Goal: Task Accomplishment & Management: Manage account settings

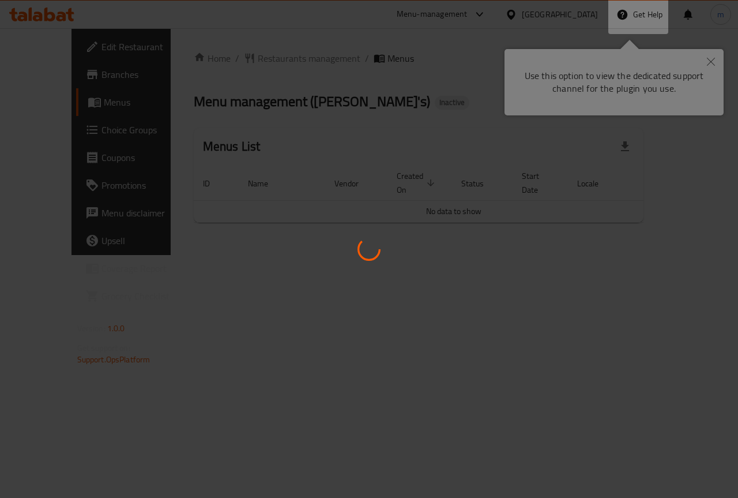
click at [713, 66] on div at bounding box center [369, 249] width 738 height 498
click at [714, 63] on div at bounding box center [369, 249] width 738 height 498
click at [711, 63] on div at bounding box center [369, 249] width 738 height 498
click at [707, 63] on div at bounding box center [369, 249] width 738 height 498
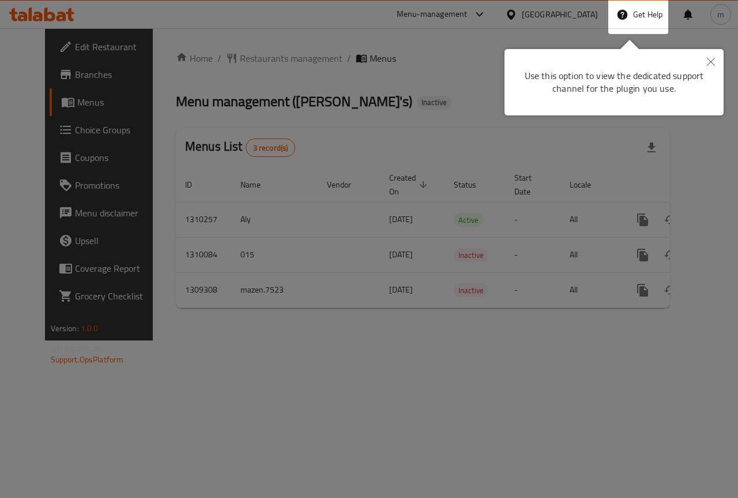
click at [707, 63] on icon "Close" at bounding box center [711, 62] width 8 height 8
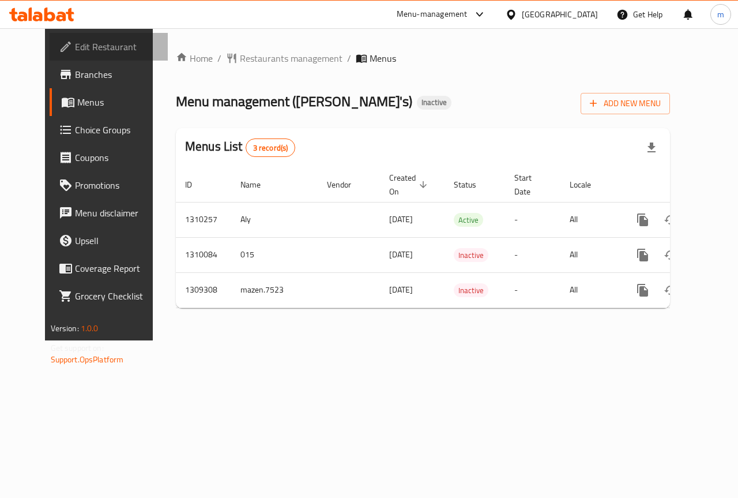
click at [75, 48] on span "Edit Restaurant" at bounding box center [117, 47] width 84 height 14
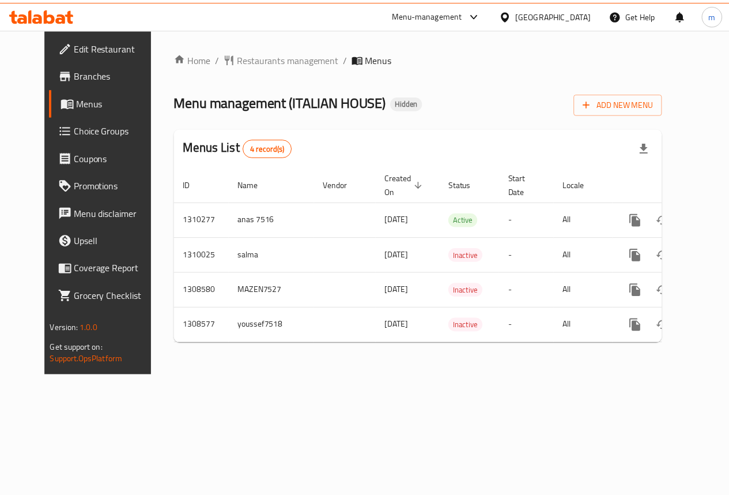
scroll to position [0, 4]
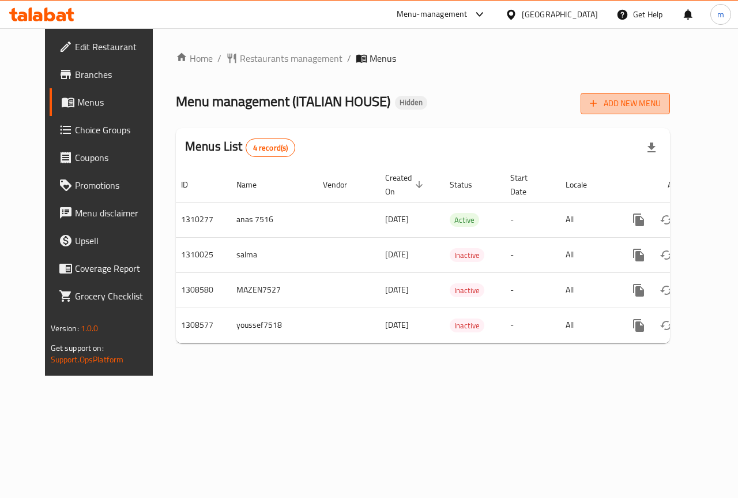
click at [658, 97] on span "Add New Menu" at bounding box center [625, 103] width 71 height 14
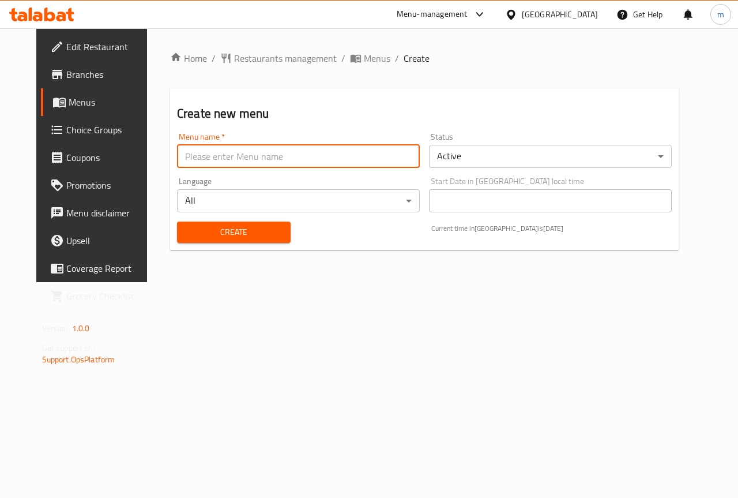
click at [312, 164] on input "text" at bounding box center [298, 156] width 243 height 23
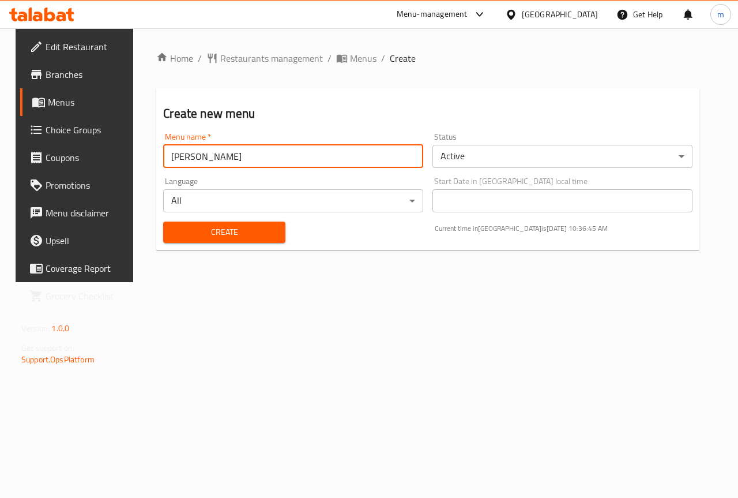
type input "mazen.7523"
click at [253, 239] on span "Create" at bounding box center [223, 232] width 103 height 14
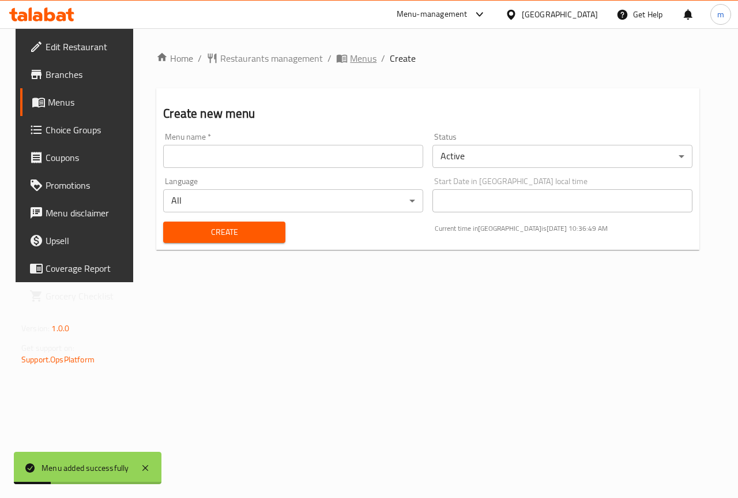
click at [353, 62] on span "Menus" at bounding box center [363, 58] width 27 height 14
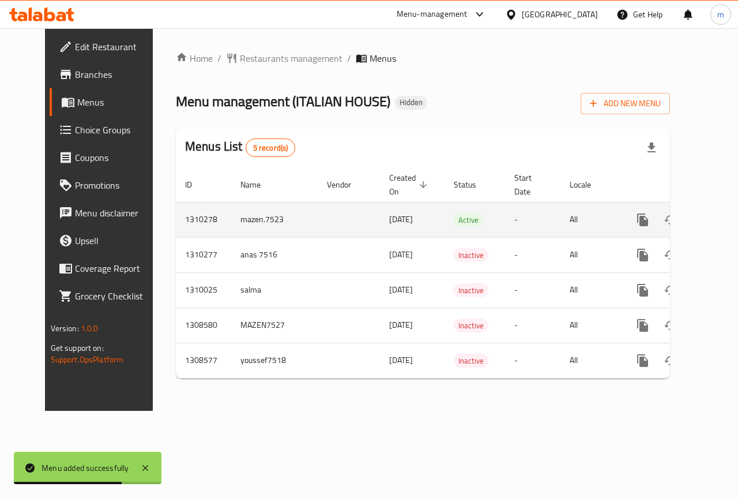
click at [719, 216] on icon "enhanced table" at bounding box center [726, 220] width 14 height 14
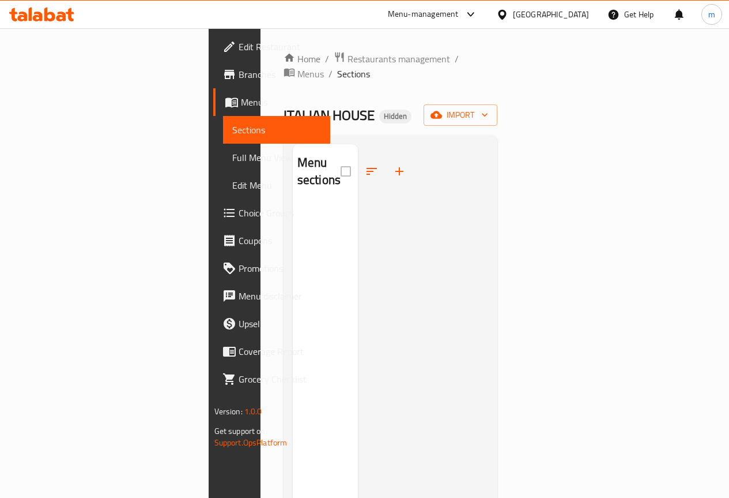
click at [239, 71] on span "Branches" at bounding box center [280, 74] width 82 height 14
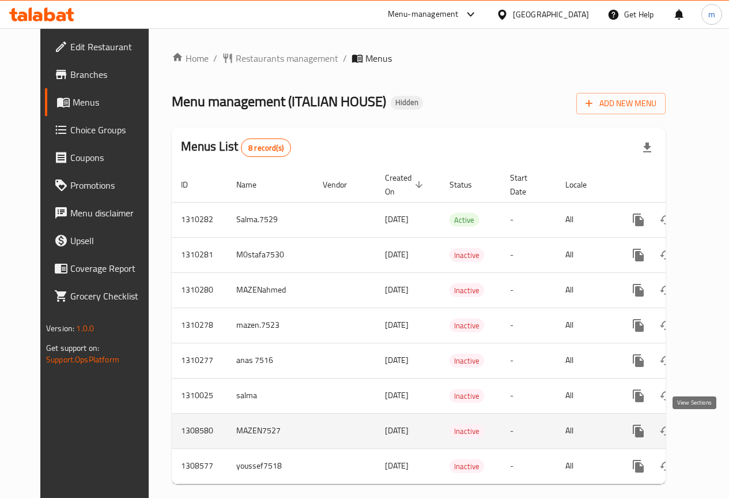
click at [715, 427] on icon "enhanced table" at bounding box center [722, 431] width 14 height 14
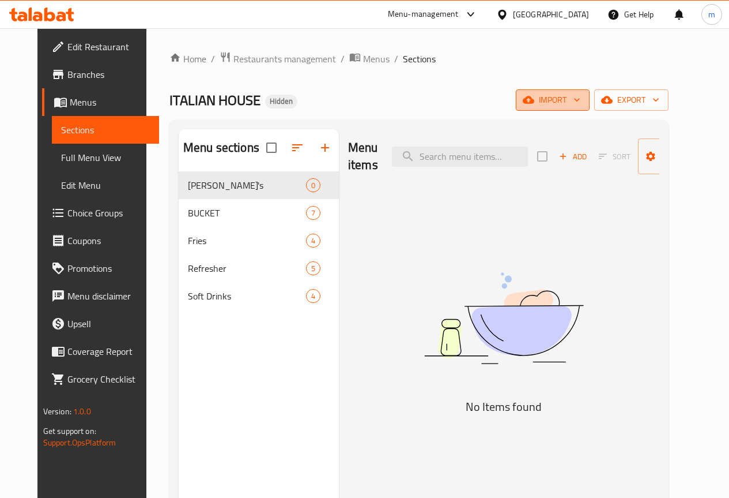
click at [581, 101] on span "import" at bounding box center [552, 100] width 55 height 14
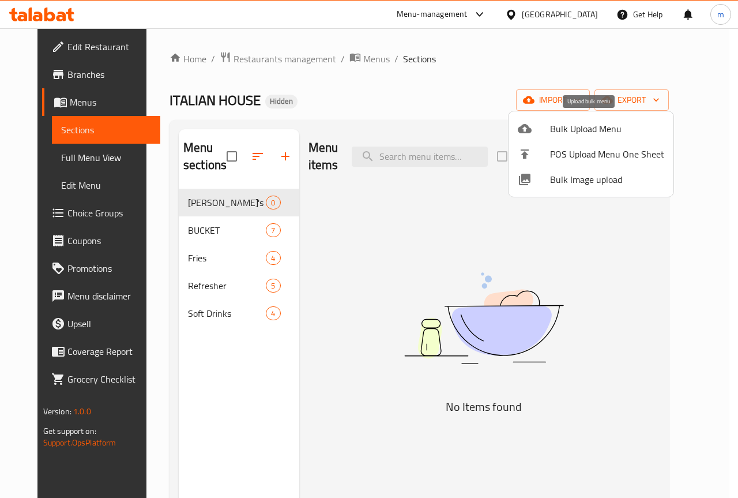
click at [574, 135] on span "Bulk Upload Menu" at bounding box center [607, 129] width 114 height 14
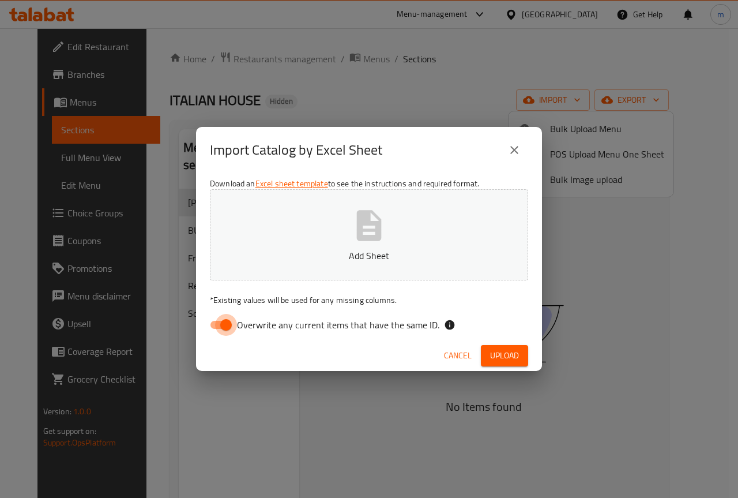
click at [208, 320] on input "Overwrite any current items that have the same ID." at bounding box center [226, 325] width 66 height 22
checkbox input "false"
click at [334, 259] on p "Add Sheet" at bounding box center [369, 255] width 283 height 14
click at [503, 353] on span "Upload" at bounding box center [504, 355] width 29 height 14
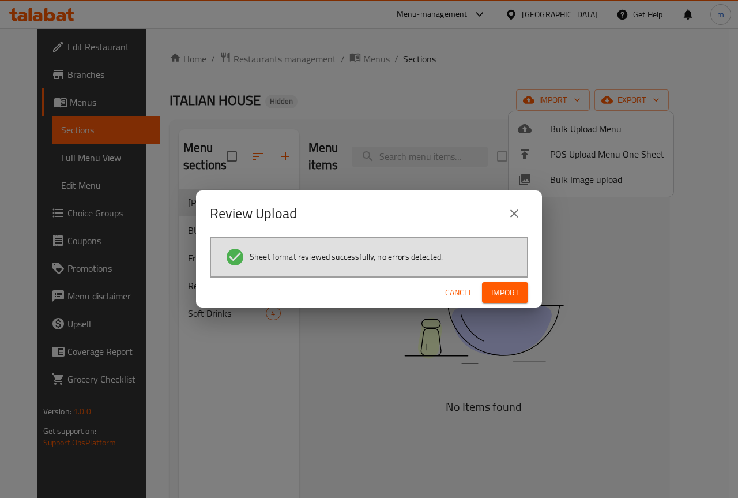
click at [499, 294] on span "Import" at bounding box center [505, 292] width 28 height 14
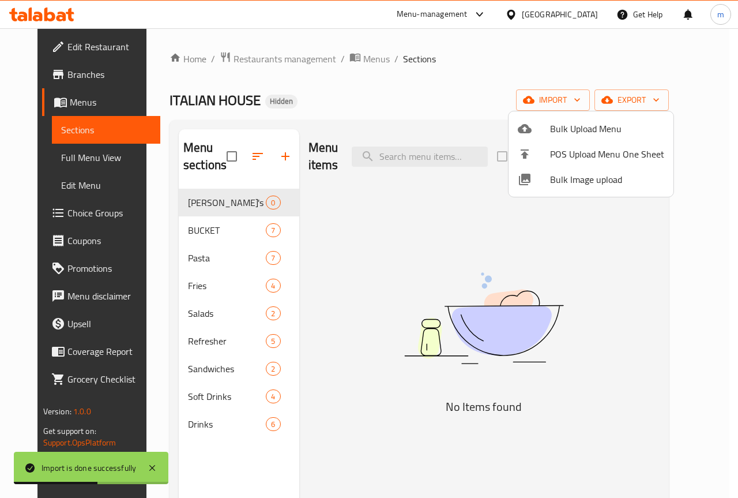
click at [416, 266] on div at bounding box center [369, 249] width 738 height 498
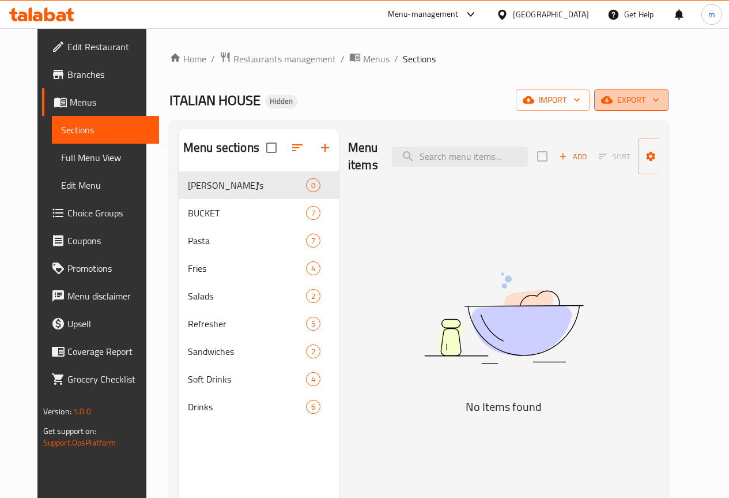
click at [660, 100] on span "export" at bounding box center [632, 100] width 56 height 14
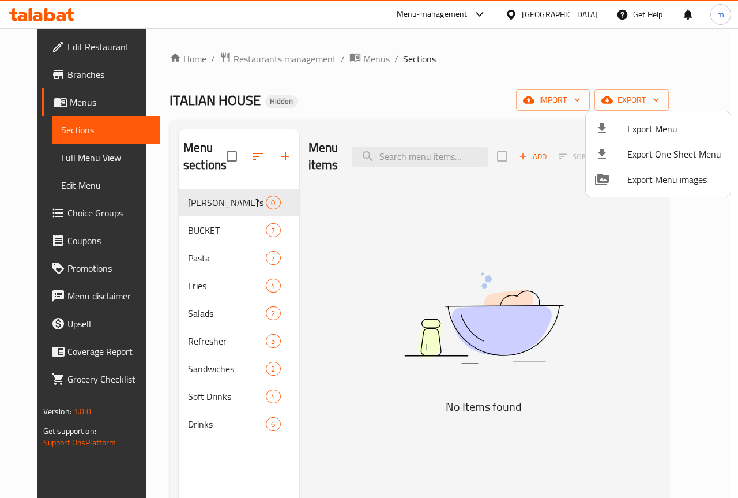
click at [483, 252] on div at bounding box center [369, 249] width 738 height 498
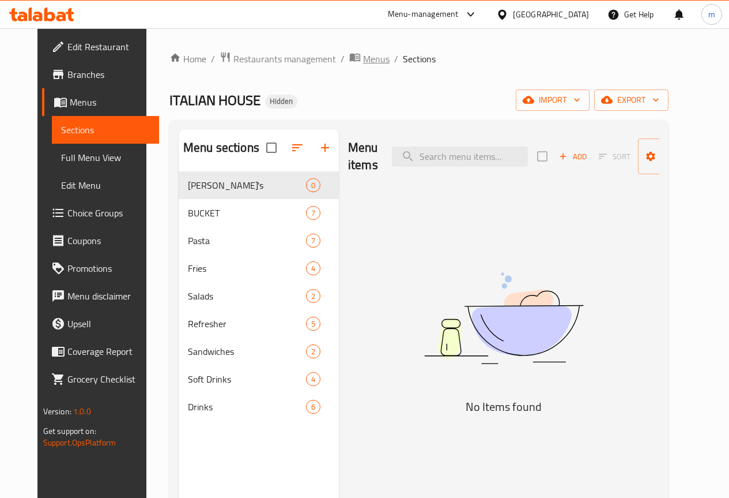
click at [363, 53] on span "Menus" at bounding box center [376, 59] width 27 height 14
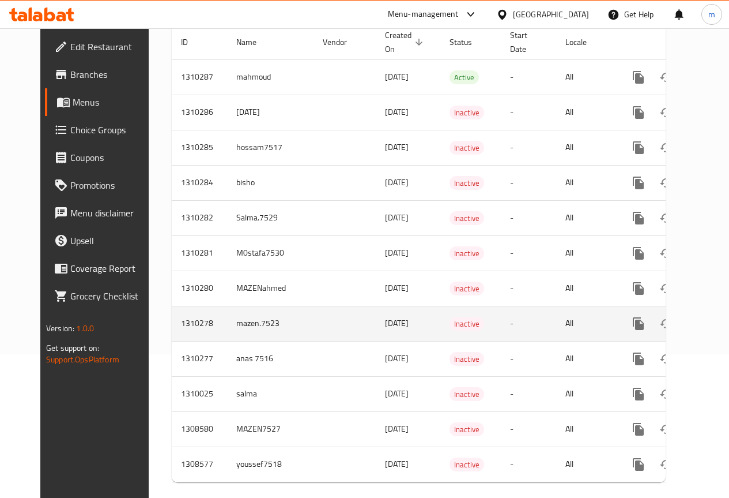
scroll to position [169, 0]
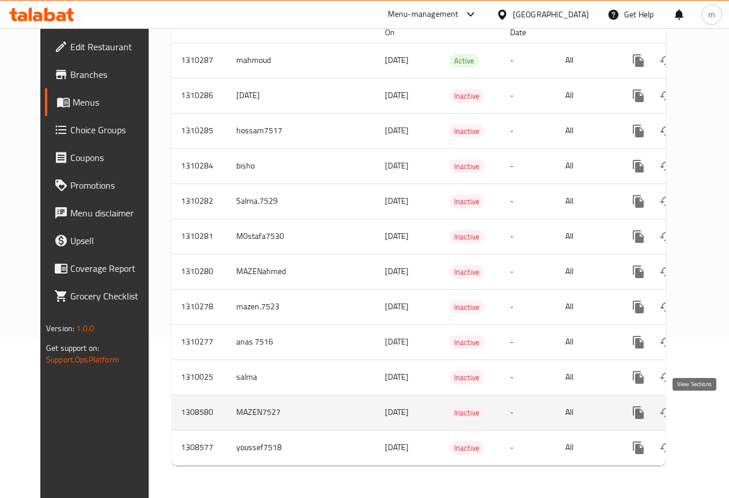
click at [715, 405] on icon "enhanced table" at bounding box center [722, 412] width 14 height 14
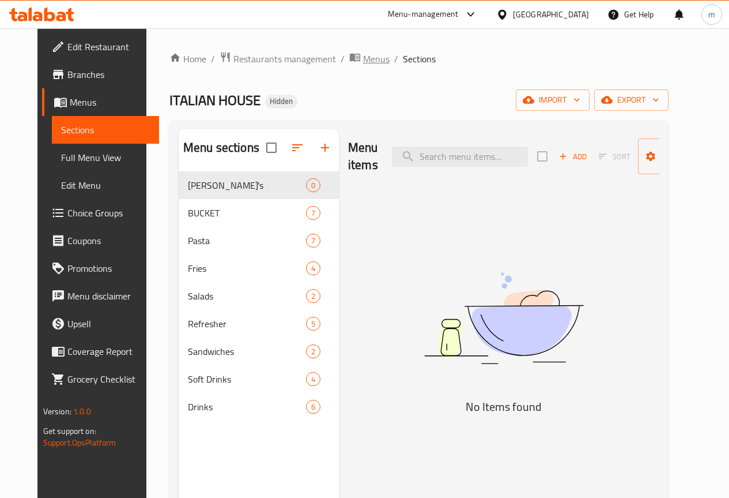
click at [363, 58] on span "Menus" at bounding box center [376, 59] width 27 height 14
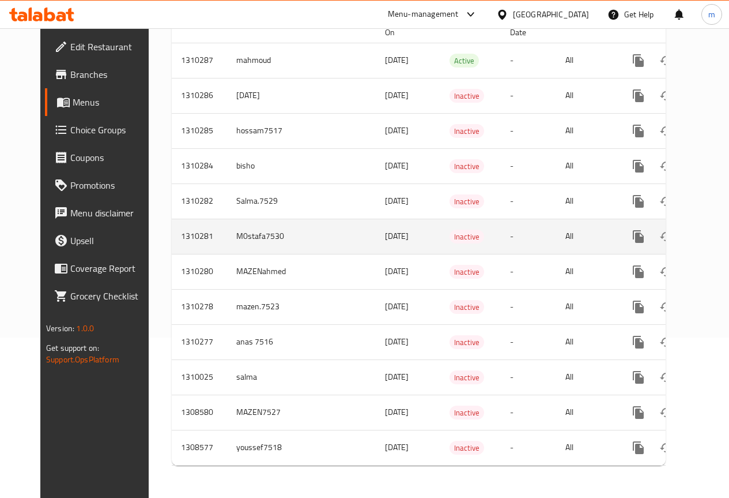
scroll to position [169, 0]
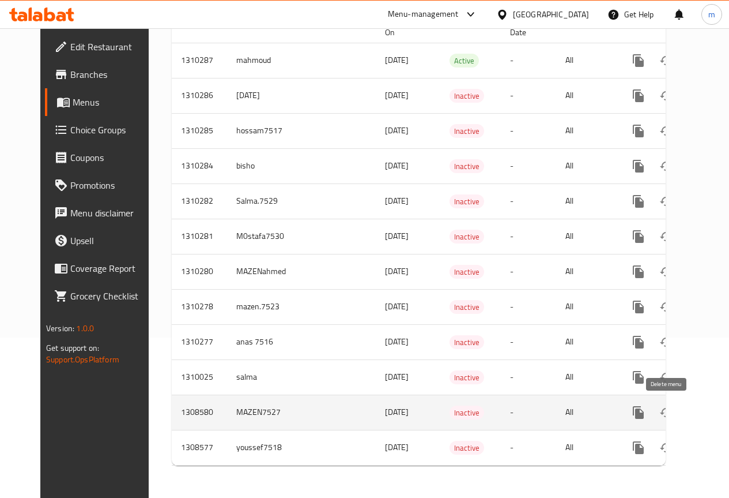
click at [690, 407] on icon "enhanced table" at bounding box center [694, 412] width 8 height 10
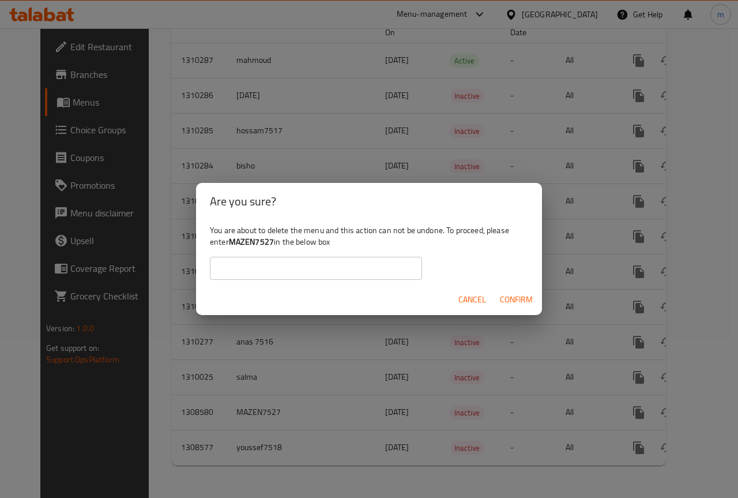
click at [326, 259] on input "text" at bounding box center [316, 268] width 212 height 23
click at [513, 299] on span "Confirm" at bounding box center [516, 299] width 33 height 14
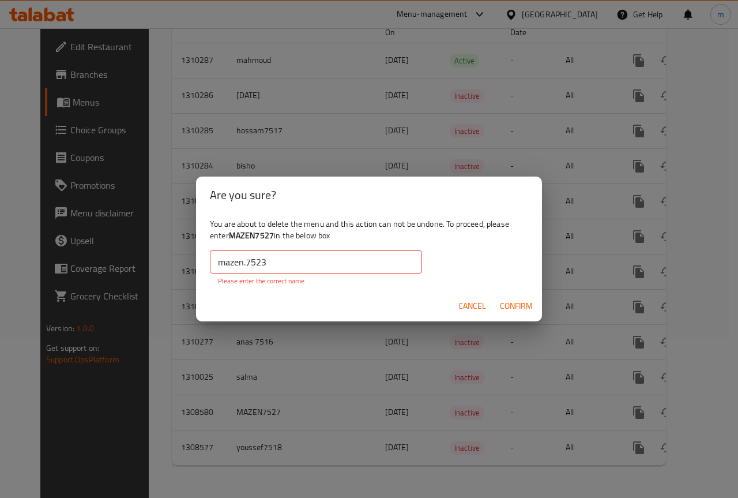
click at [245, 262] on input "mazen.7523" at bounding box center [316, 261] width 212 height 23
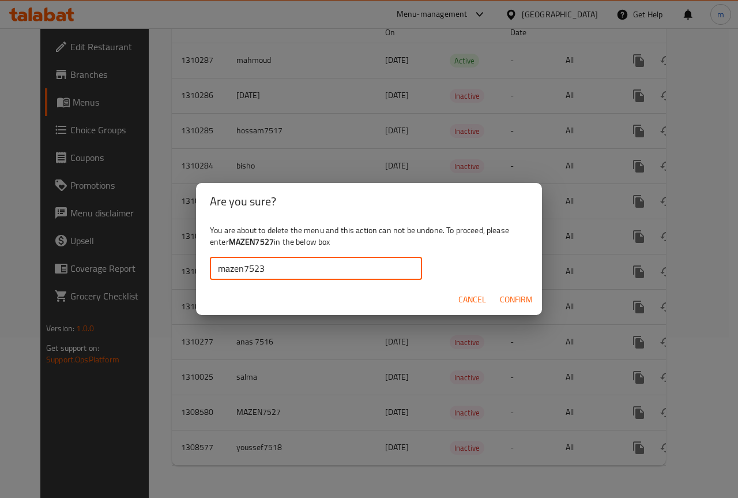
click at [503, 294] on span "Confirm" at bounding box center [516, 299] width 33 height 14
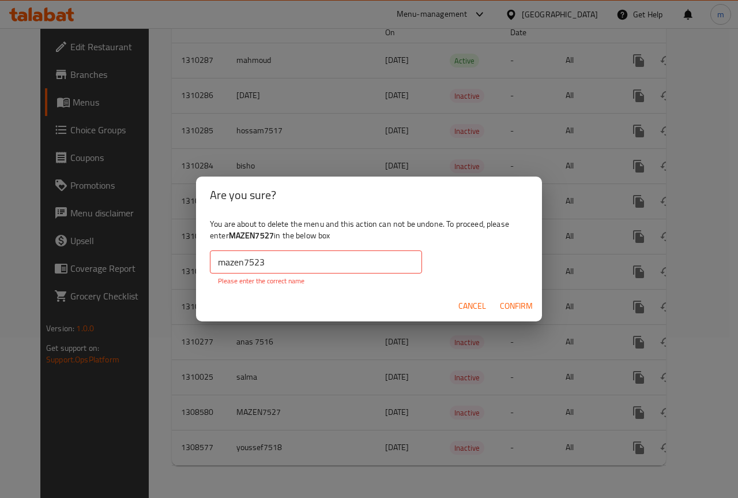
click at [507, 304] on span "Confirm" at bounding box center [516, 306] width 33 height 14
click at [300, 260] on input "mazen7523" at bounding box center [316, 261] width 212 height 23
click at [242, 262] on input "mazen7523" at bounding box center [316, 261] width 212 height 23
drag, startPoint x: 242, startPoint y: 262, endPoint x: 205, endPoint y: 263, distance: 36.3
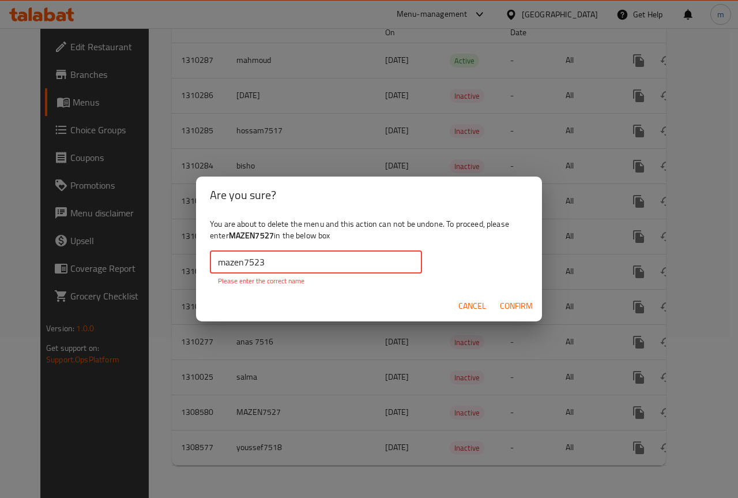
click at [205, 263] on div "You are about to delete the menu and this action can not be undone. To proceed,…" at bounding box center [369, 251] width 346 height 77
click at [242, 260] on input "mazen7523" at bounding box center [316, 261] width 212 height 23
drag, startPoint x: 242, startPoint y: 260, endPoint x: 212, endPoint y: 261, distance: 30.0
click at [212, 261] on input "mazen7523" at bounding box center [316, 261] width 212 height 23
click at [227, 261] on input "mazen7523" at bounding box center [316, 261] width 212 height 23
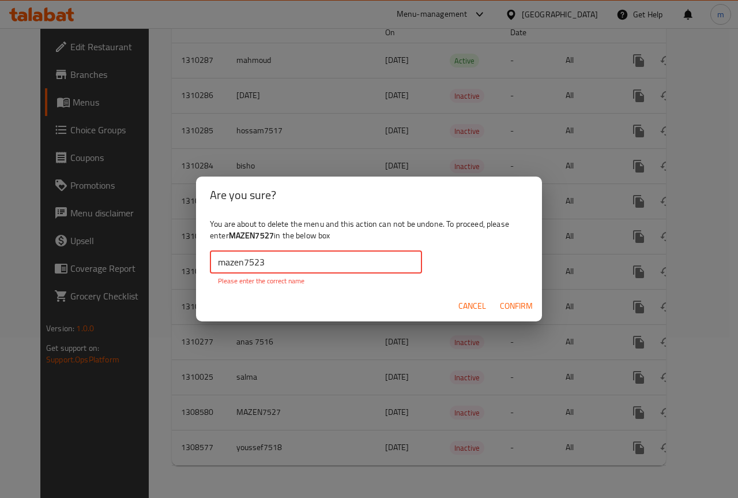
drag, startPoint x: 240, startPoint y: 262, endPoint x: 214, endPoint y: 266, distance: 26.7
click at [214, 266] on input "mazen7523" at bounding box center [316, 261] width 212 height 23
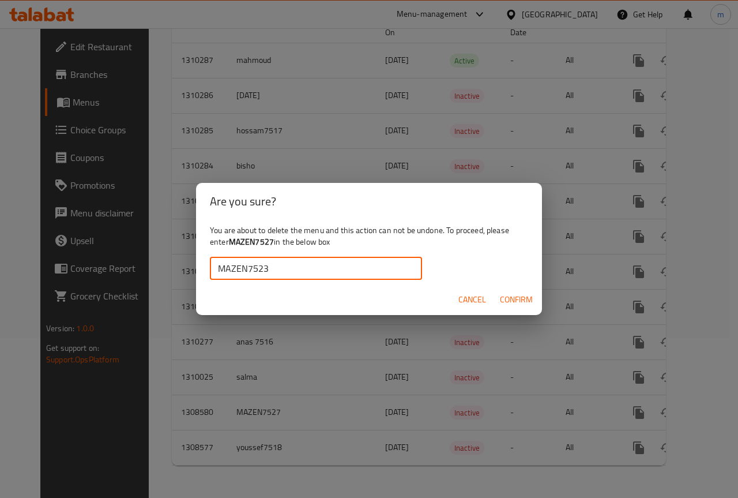
type input "MAZEN7523"
click at [528, 297] on span "Confirm" at bounding box center [516, 299] width 33 height 14
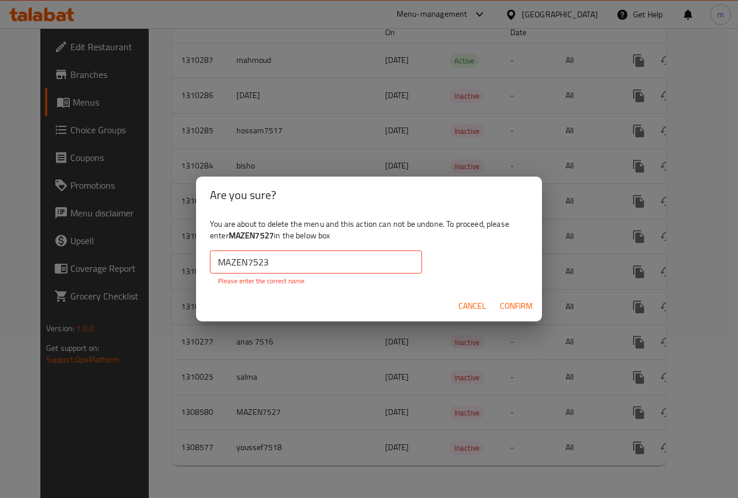
click at [311, 251] on input "MAZEN7523" at bounding box center [316, 261] width 212 height 23
click at [618, 239] on div "Are you sure? You are about to delete the menu and this action can not be undon…" at bounding box center [369, 249] width 738 height 498
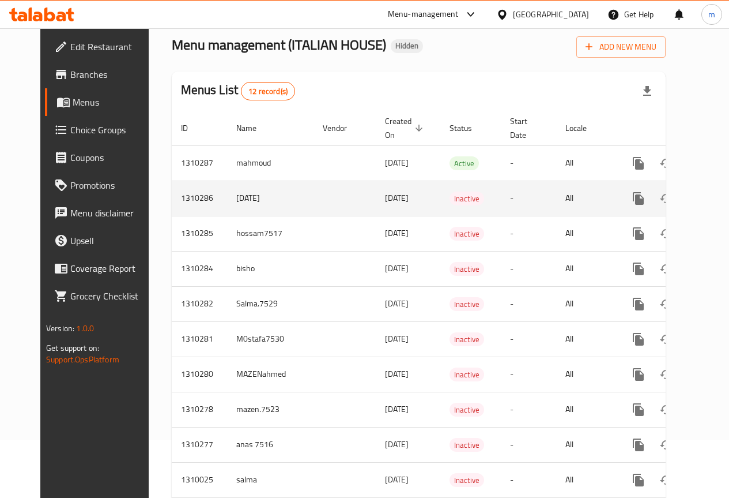
scroll to position [0, 0]
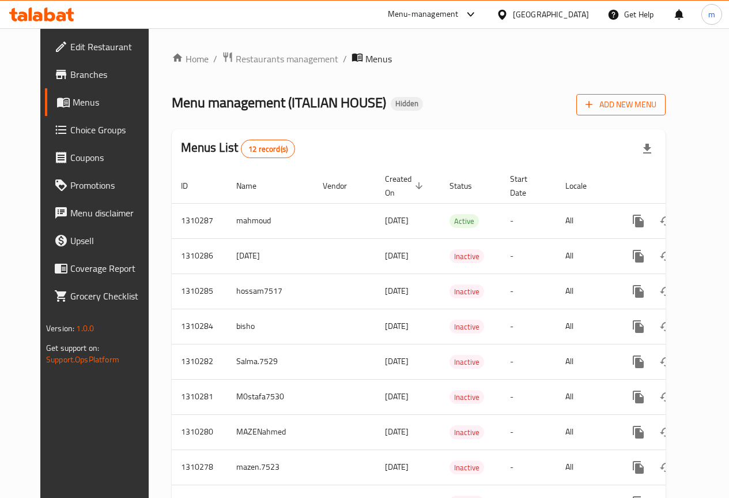
click at [666, 101] on button "Add New Menu" at bounding box center [621, 104] width 89 height 21
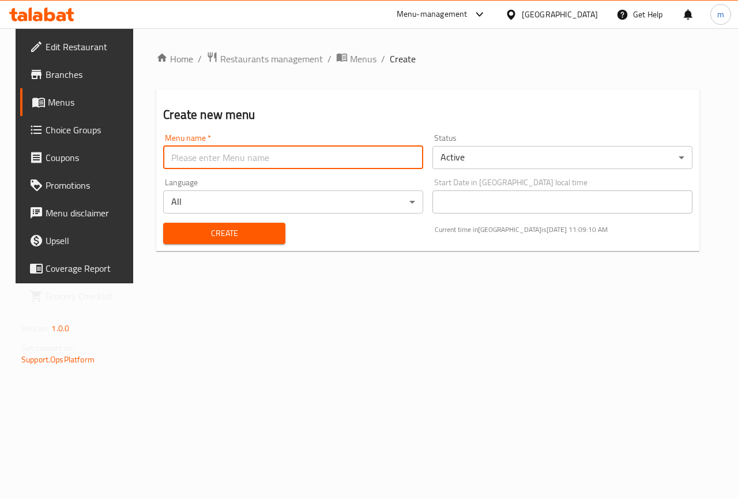
click at [260, 161] on input "text" at bounding box center [293, 157] width 260 height 23
type input "m"
type input "7523"
click at [163, 223] on button "Create" at bounding box center [224, 233] width 122 height 21
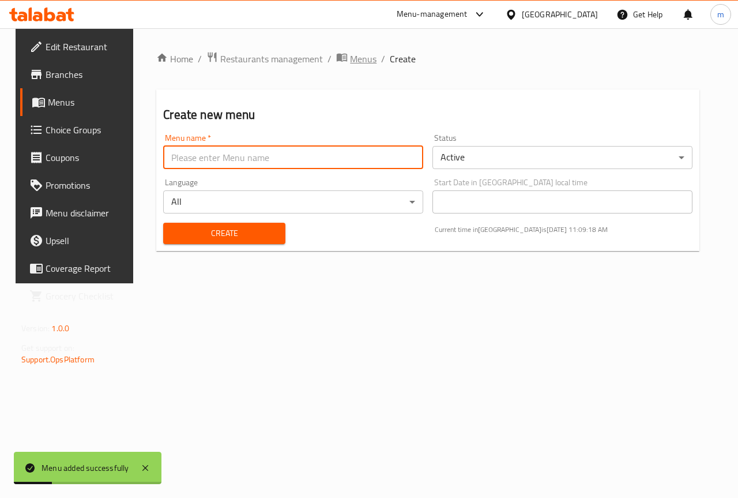
click at [350, 57] on span "Menus" at bounding box center [363, 59] width 27 height 14
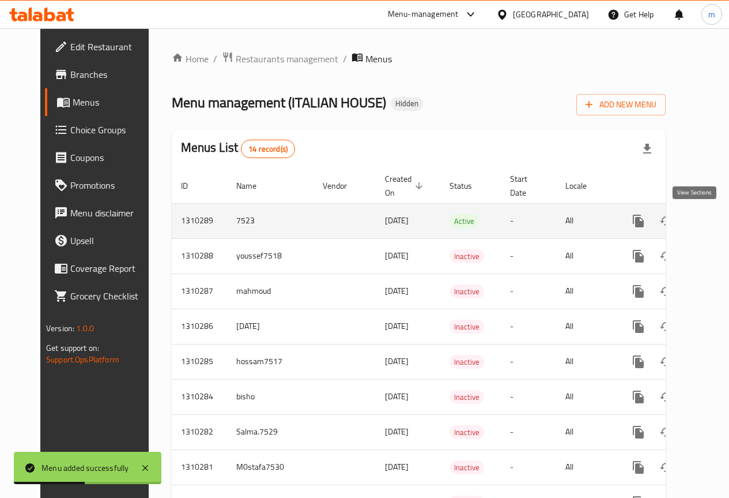
click at [708, 213] on link "enhanced table" at bounding box center [722, 221] width 28 height 28
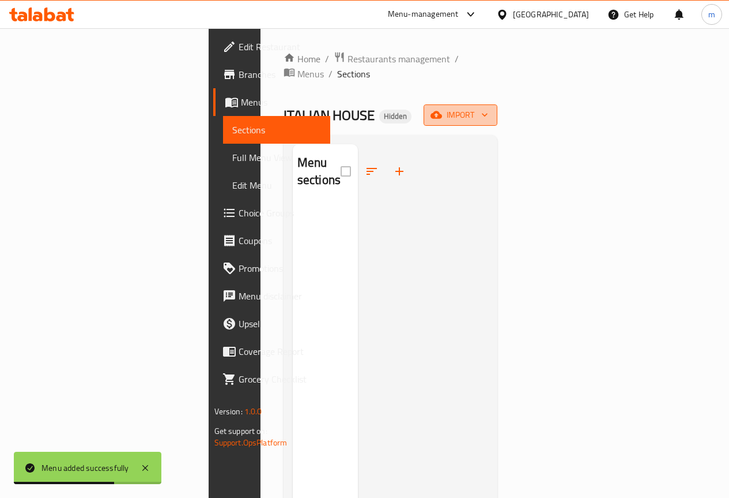
click at [488, 108] on span "import" at bounding box center [460, 115] width 55 height 14
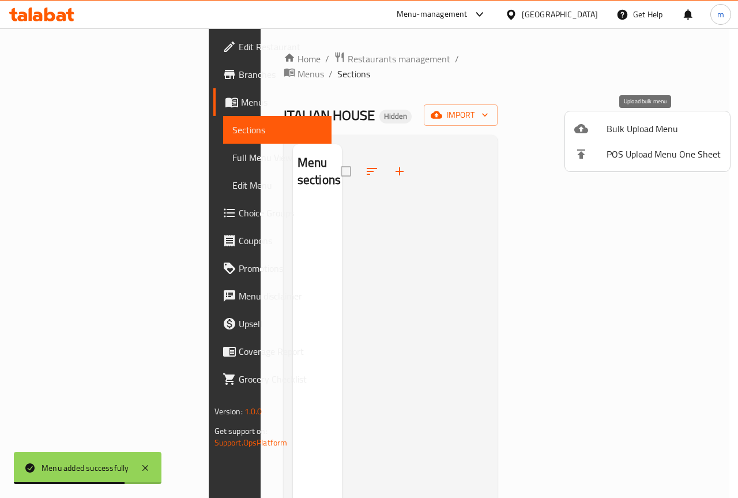
click at [624, 127] on span "Bulk Upload Menu" at bounding box center [664, 129] width 114 height 14
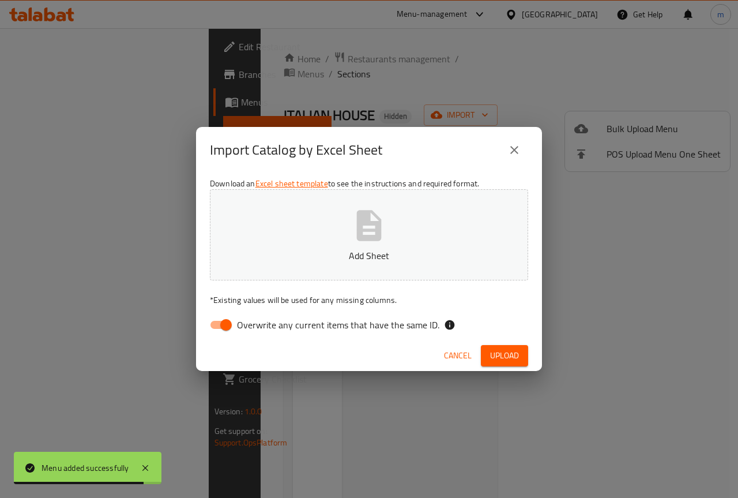
click at [221, 328] on input "Overwrite any current items that have the same ID." at bounding box center [226, 325] width 66 height 22
checkbox input "false"
click at [340, 194] on button "Add Sheet" at bounding box center [369, 234] width 318 height 91
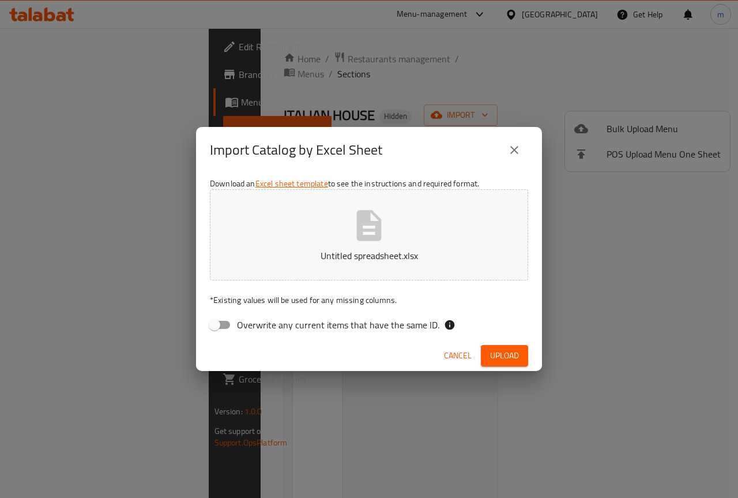
click at [494, 349] on span "Upload" at bounding box center [504, 355] width 29 height 14
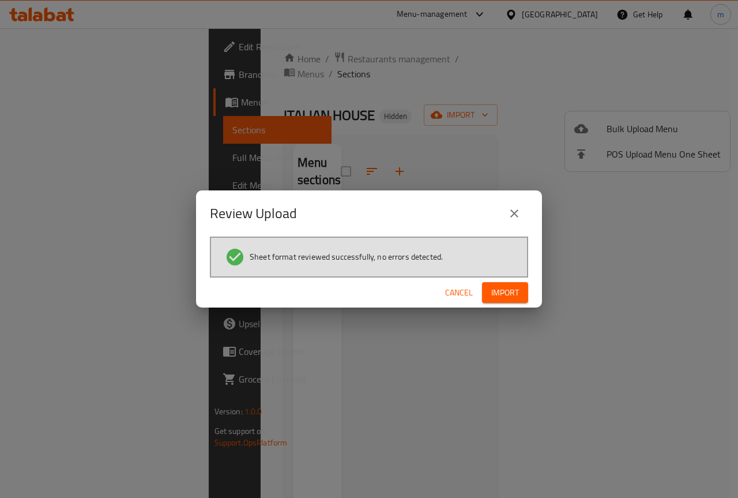
click at [503, 289] on span "Import" at bounding box center [505, 292] width 28 height 14
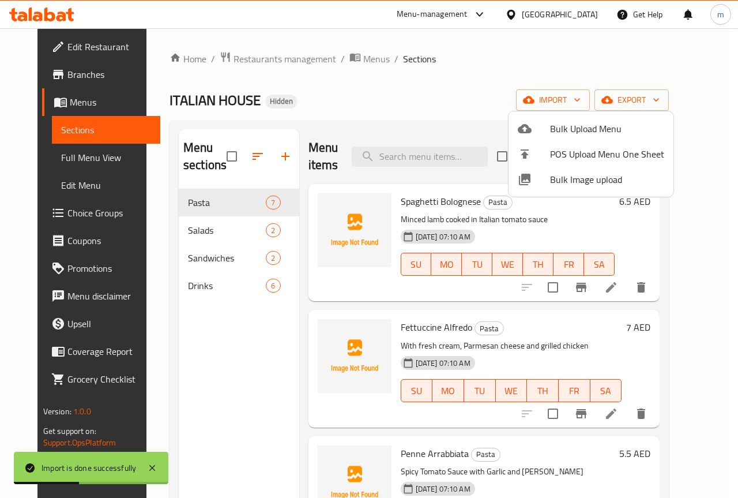
click at [733, 171] on div at bounding box center [369, 249] width 738 height 498
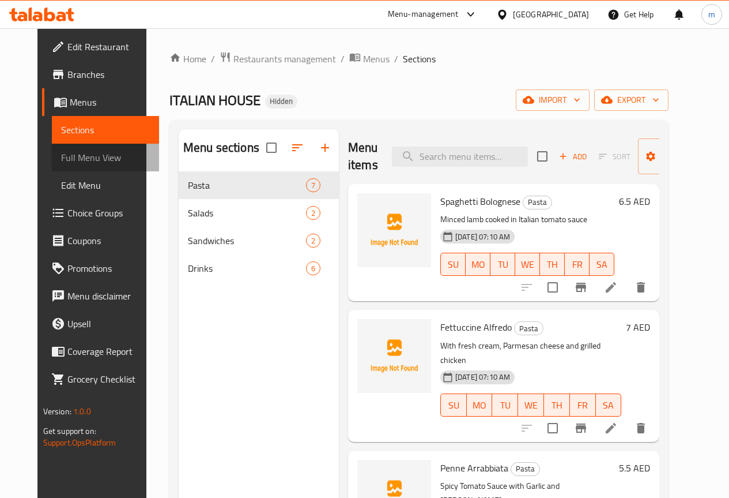
drag, startPoint x: 78, startPoint y: 159, endPoint x: 125, endPoint y: 175, distance: 50.0
click at [78, 159] on span "Full Menu View" at bounding box center [105, 157] width 89 height 14
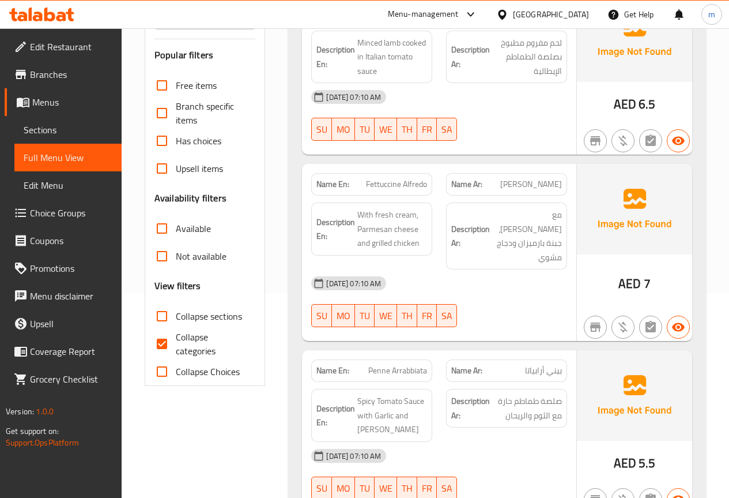
scroll to position [288, 0]
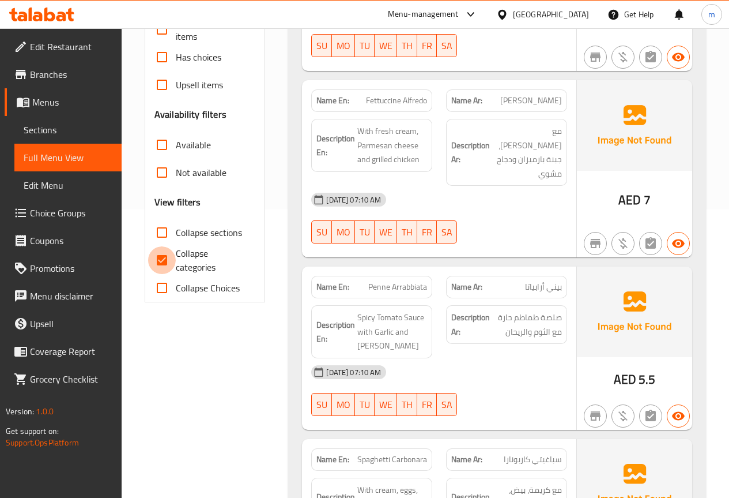
click at [166, 259] on input "Collapse categories" at bounding box center [162, 260] width 28 height 28
checkbox input "false"
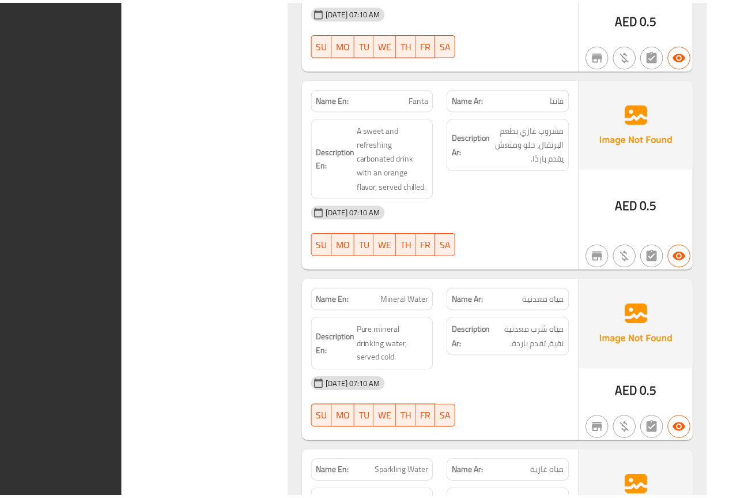
scroll to position [2992, 0]
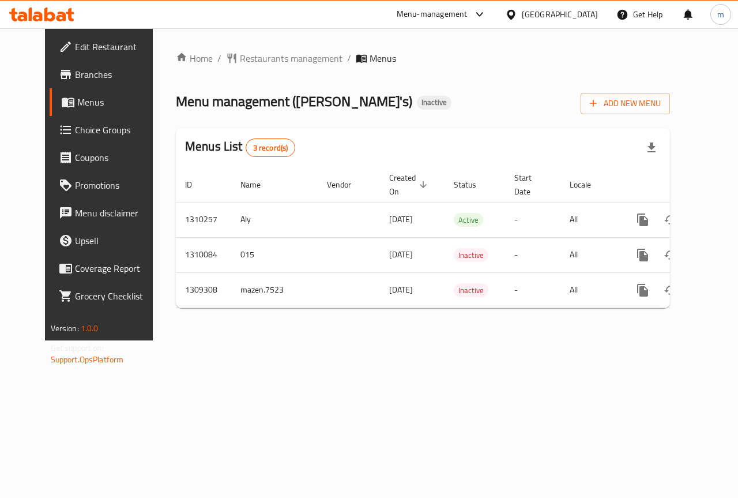
click at [86, 54] on span "Edit Restaurant" at bounding box center [117, 47] width 84 height 14
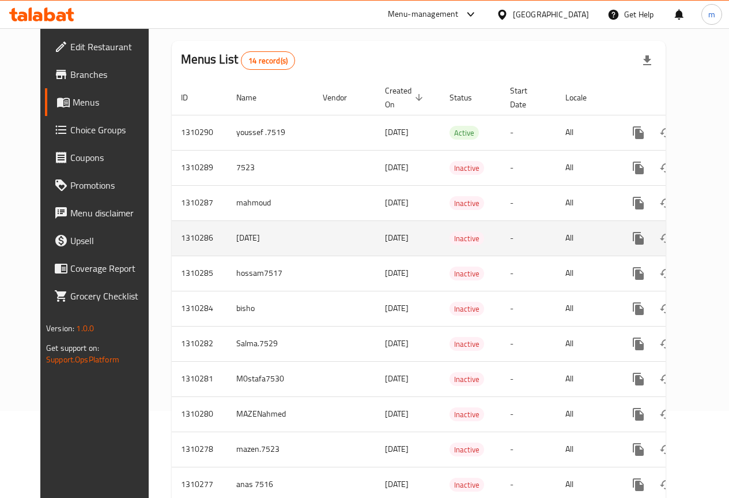
scroll to position [115, 0]
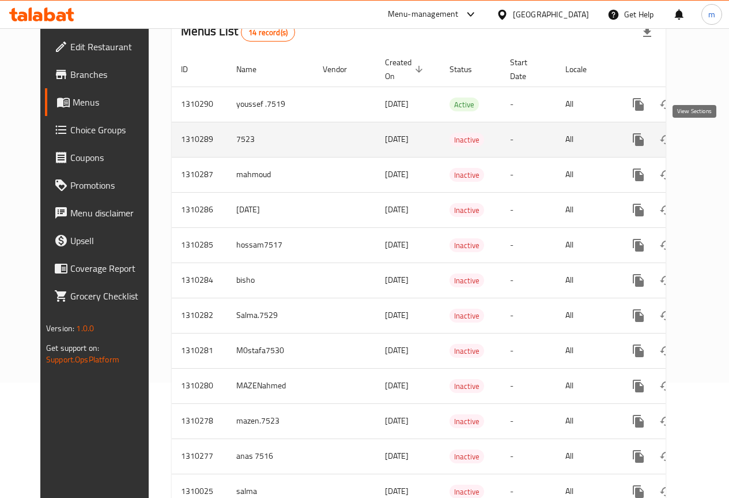
click at [708, 152] on link "enhanced table" at bounding box center [722, 140] width 28 height 28
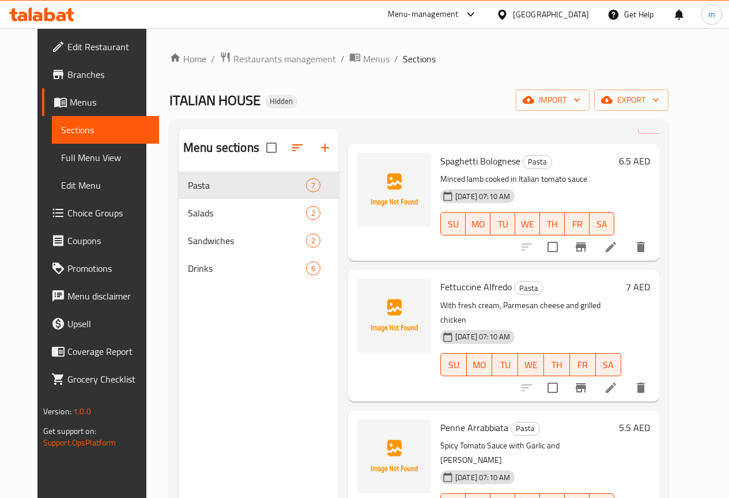
scroll to position [115, 0]
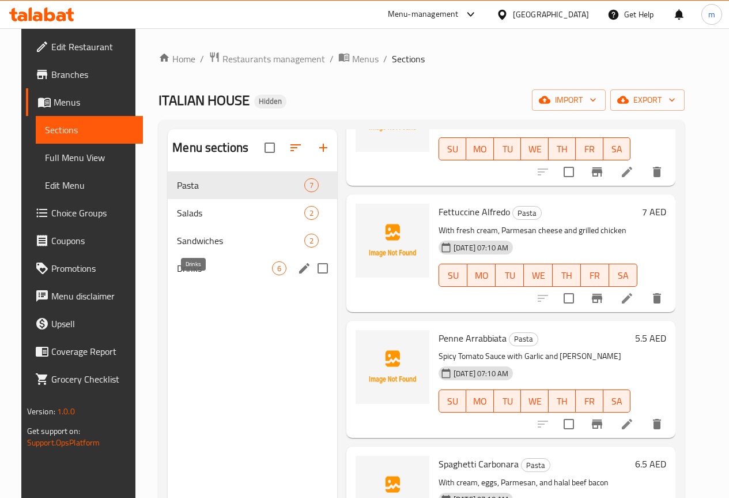
click at [203, 275] on span "Drinks" at bounding box center [224, 268] width 95 height 14
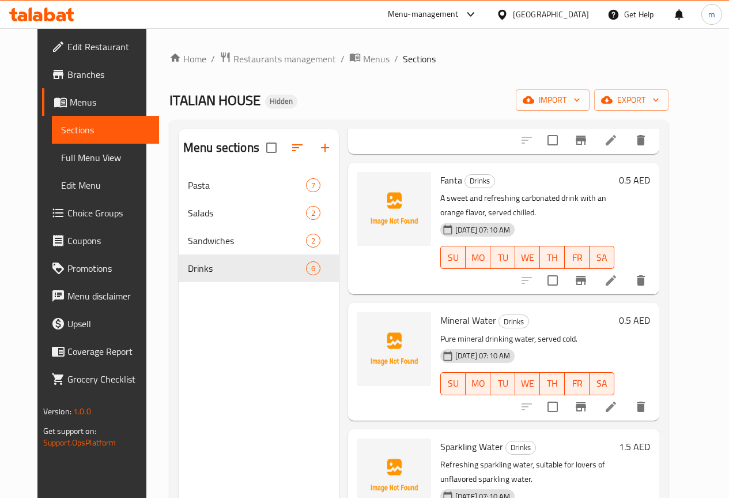
scroll to position [276, 0]
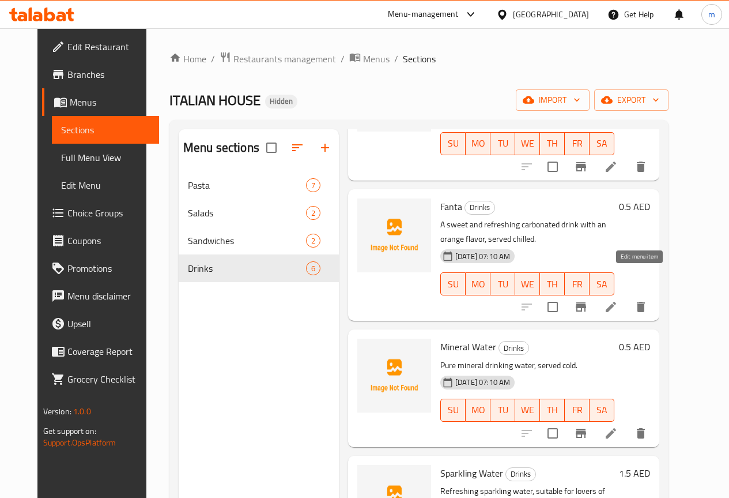
click at [616, 302] on icon at bounding box center [611, 307] width 10 height 10
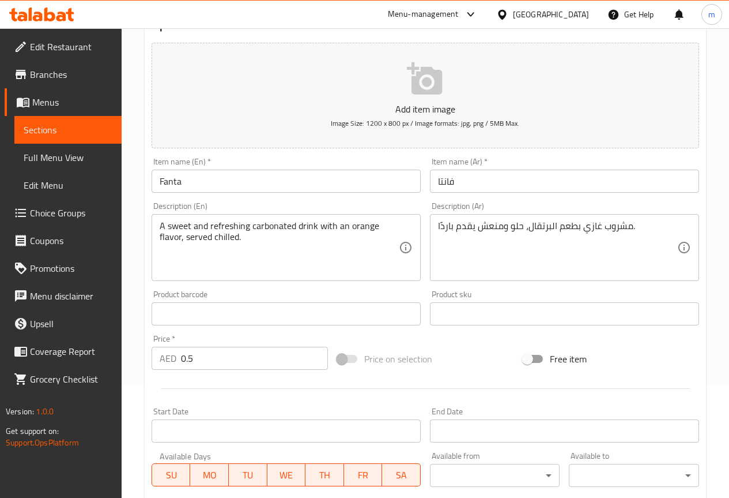
scroll to position [115, 0]
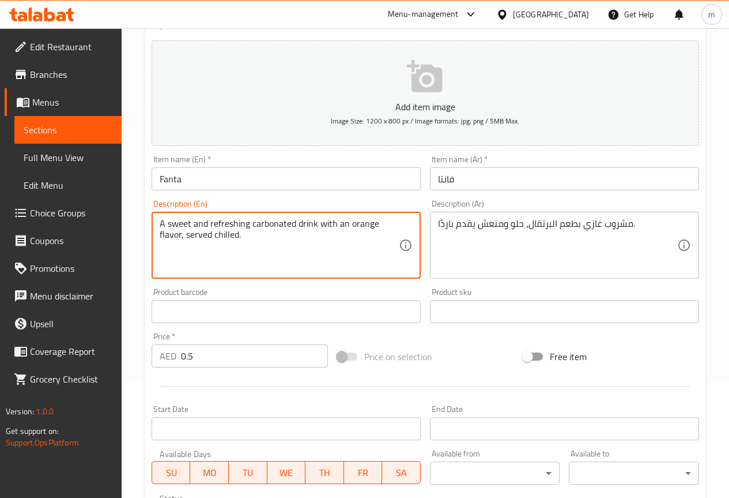
drag, startPoint x: 295, startPoint y: 224, endPoint x: 250, endPoint y: 227, distance: 45.6
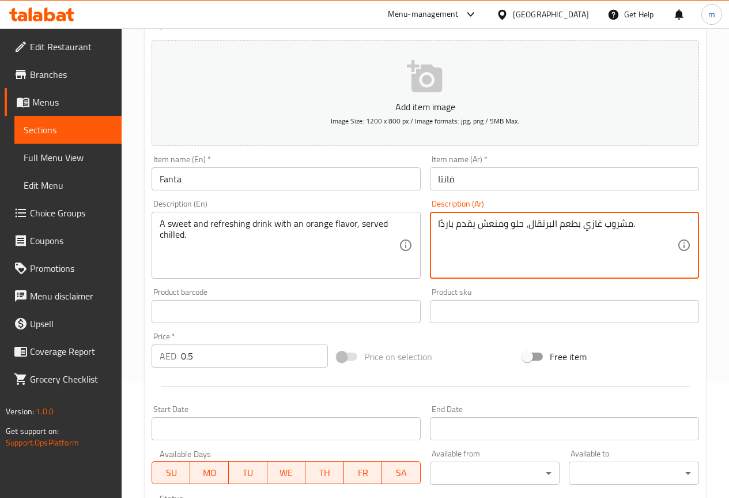
drag, startPoint x: 581, startPoint y: 226, endPoint x: 649, endPoint y: 219, distance: 68.4
click at [624, 224] on textarea "مشروب غازي بطعم البرتقال، حلو ومنعش يقدم باردًا." at bounding box center [557, 245] width 239 height 55
click at [627, 223] on textarea "مشروب غازي بطعم البرتقال، حلو ومنعش يقدم باردًا." at bounding box center [557, 245] width 239 height 55
drag, startPoint x: 627, startPoint y: 223, endPoint x: 607, endPoint y: 223, distance: 20.8
click at [607, 223] on textarea "مشروب غازي بطعم البرتقال، حلو ومنعش يقدم باردًا." at bounding box center [557, 245] width 239 height 55
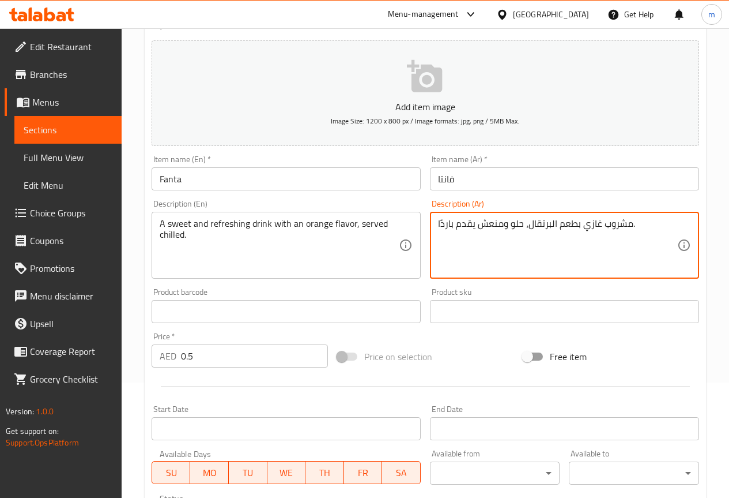
click at [607, 223] on textarea "مشروب غازي بطعم البرتقال، حلو ومنعش يقدم باردًا." at bounding box center [557, 245] width 239 height 55
drag, startPoint x: 585, startPoint y: 224, endPoint x: 632, endPoint y: 229, distance: 47.6
click at [632, 229] on textarea "مشروب غازي بطعم البرتقال، حلو ومنعش يقدم باردًا." at bounding box center [557, 245] width 239 height 55
click at [564, 244] on textarea "مشروب غازي بطعم البرتقال، حلو ومنعش يقدم باردًا." at bounding box center [557, 245] width 239 height 55
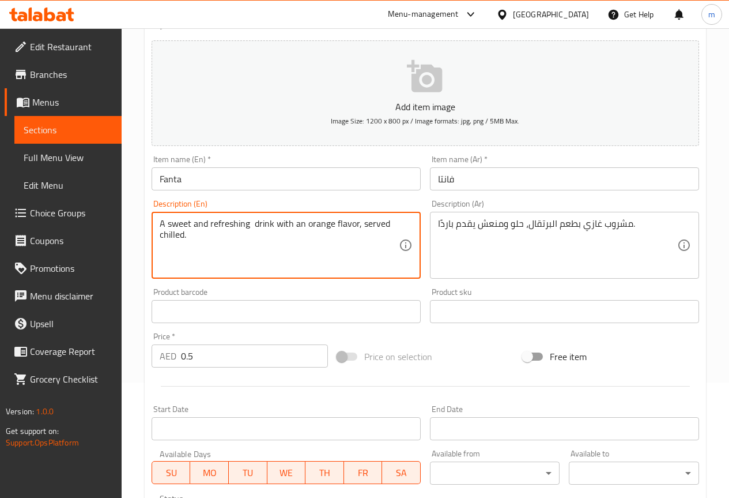
paste textarea "Seltzer"
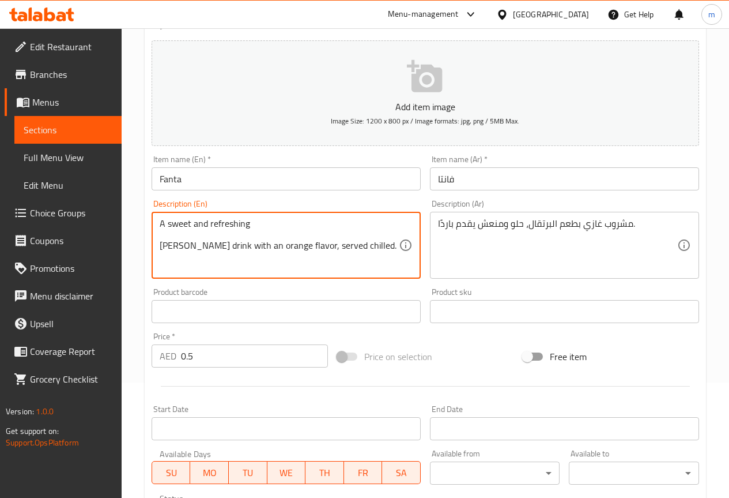
click at [248, 224] on textarea "A sweet and refreshing [PERSON_NAME] drink with an orange flavor, served chille…" at bounding box center [279, 245] width 239 height 55
click at [160, 246] on textarea "A sweet and refreshing [PERSON_NAME] drink with an orange flavor, served chille…" at bounding box center [279, 245] width 239 height 55
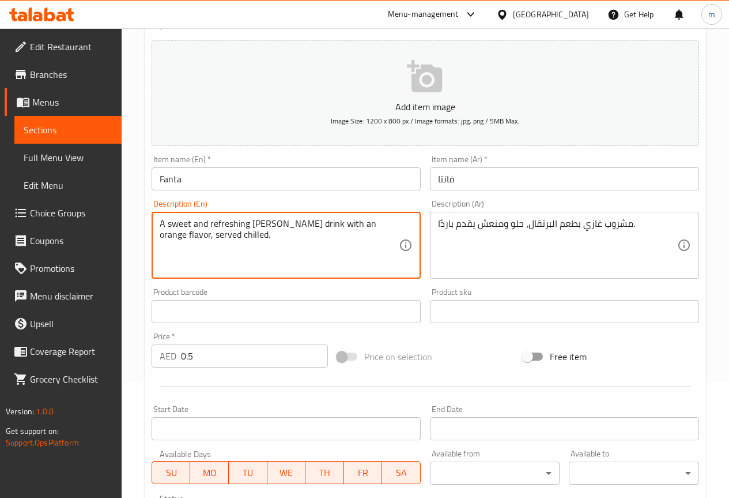
click at [315, 233] on textarea "A sweet and refreshing [PERSON_NAME] drink with an orange flavor, served chille…" at bounding box center [279, 245] width 239 height 55
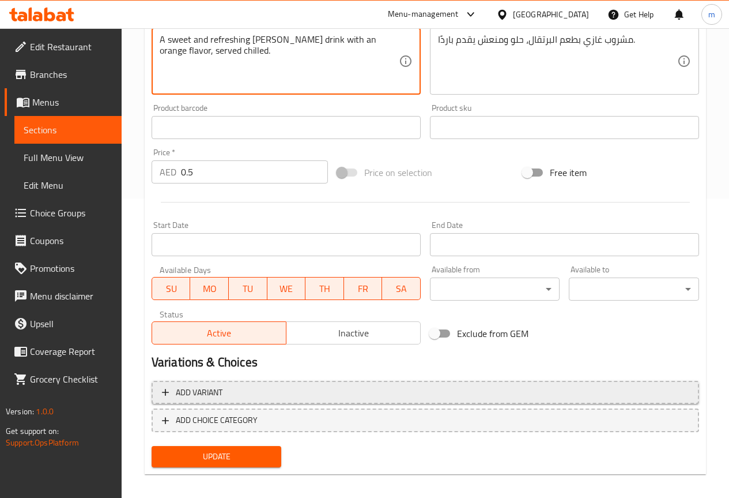
scroll to position [308, 0]
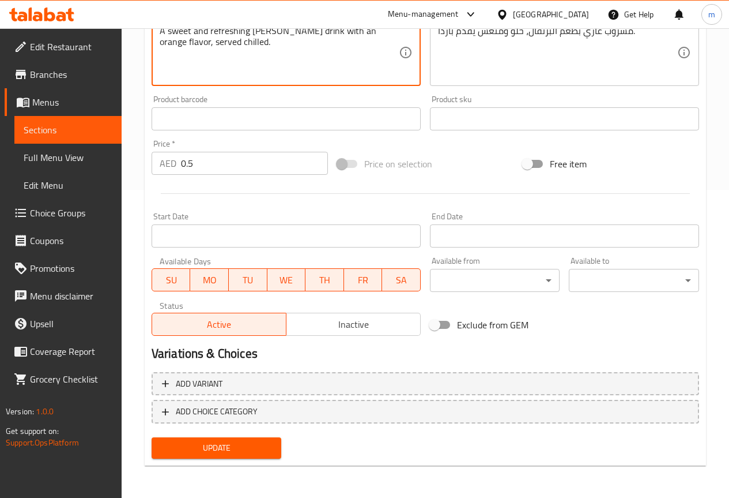
type textarea "A sweet and refreshing [PERSON_NAME] drink with an orange flavor, served chille…"
click at [242, 444] on span "Update" at bounding box center [217, 447] width 112 height 14
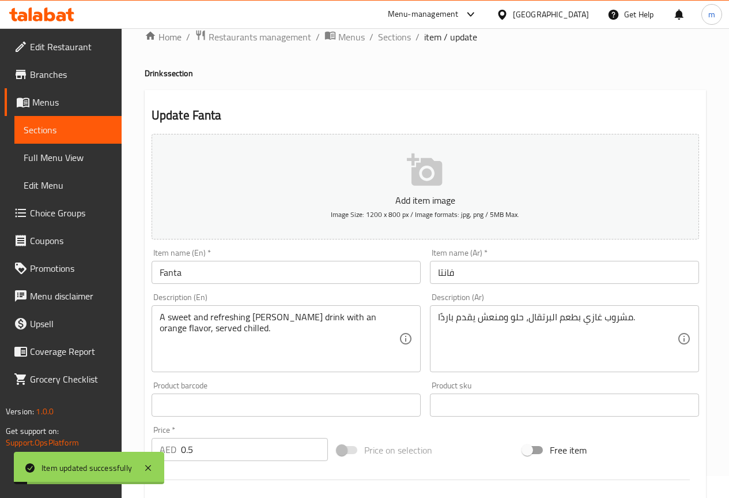
scroll to position [0, 0]
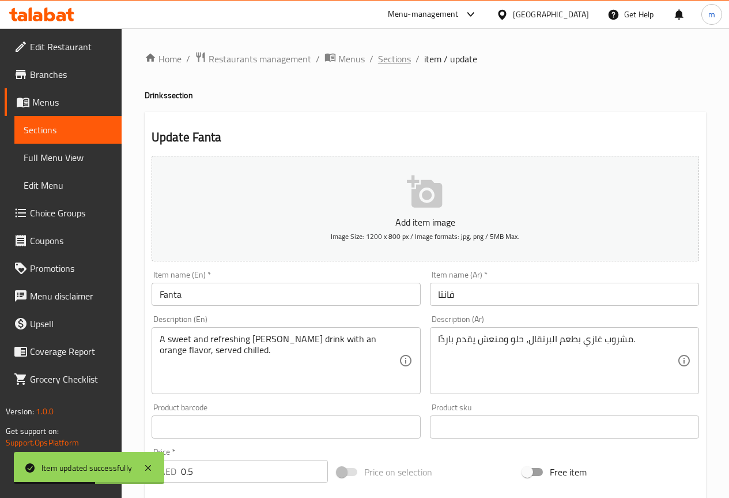
click at [386, 62] on span "Sections" at bounding box center [394, 59] width 33 height 14
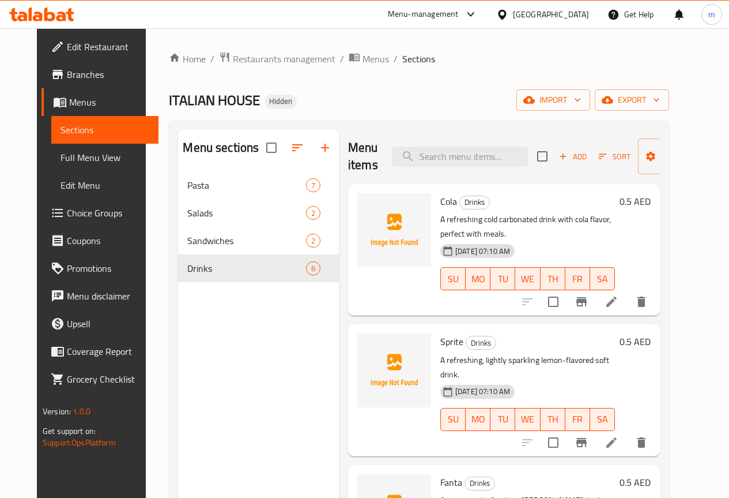
click at [482, 217] on p "A refreshing cold carbonated drink with cola flavor, perfect with meals." at bounding box center [527, 226] width 175 height 29
click at [482, 218] on p "A refreshing cold carbonated drink with cola flavor, perfect with meals." at bounding box center [527, 226] width 175 height 29
click at [483, 219] on p "A refreshing cold carbonated drink with cola flavor, perfect with meals." at bounding box center [527, 226] width 175 height 29
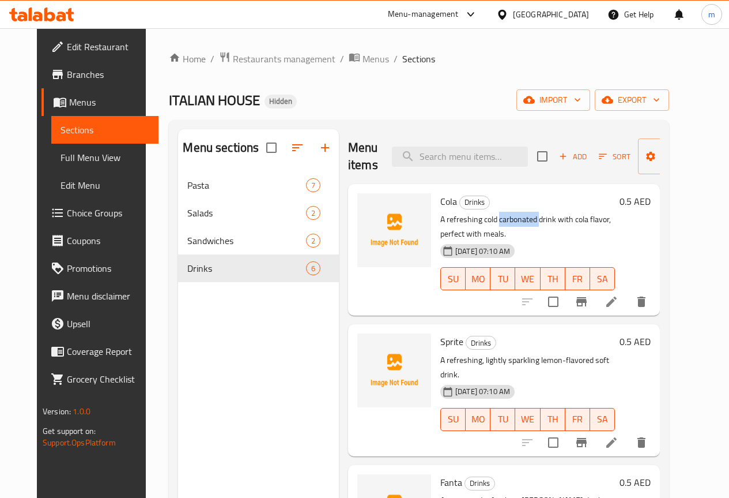
click at [483, 219] on p "A refreshing cold carbonated drink with cola flavor, perfect with meals." at bounding box center [527, 226] width 175 height 29
copy p "carbonated"
click at [619, 295] on icon at bounding box center [612, 302] width 14 height 14
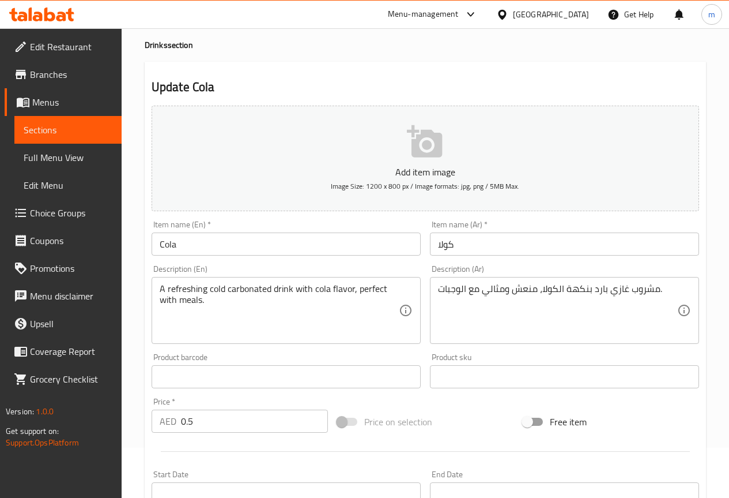
scroll to position [115, 0]
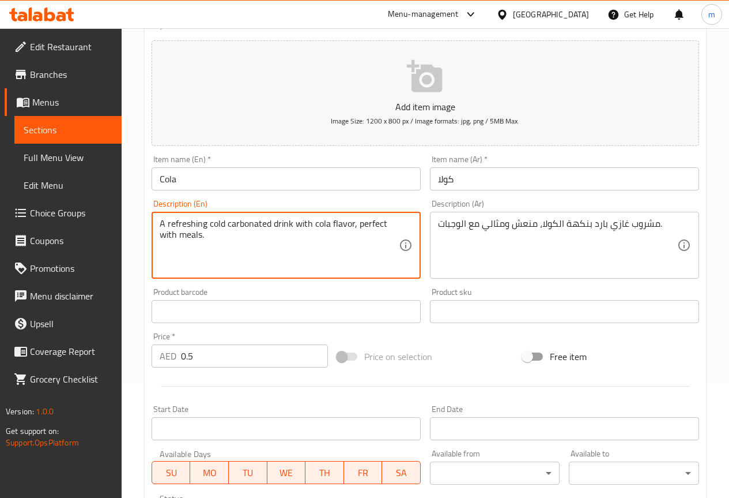
drag, startPoint x: 268, startPoint y: 224, endPoint x: 224, endPoint y: 226, distance: 43.9
paste textarea "Seltzer"
click at [224, 219] on textarea "A refreshing coldSeltzer drink with cola flavor, perfect with meals." at bounding box center [279, 245] width 239 height 55
click at [270, 239] on textarea "A refreshing cold [PERSON_NAME] drink with cola flavor, perfect with meals." at bounding box center [279, 245] width 239 height 55
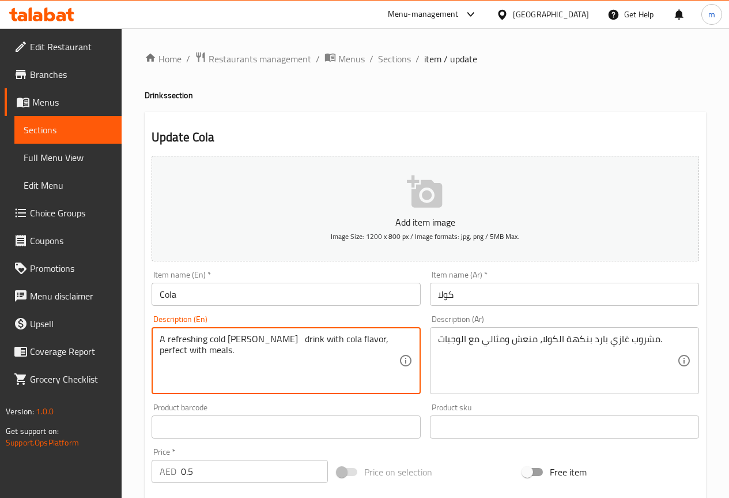
scroll to position [308, 0]
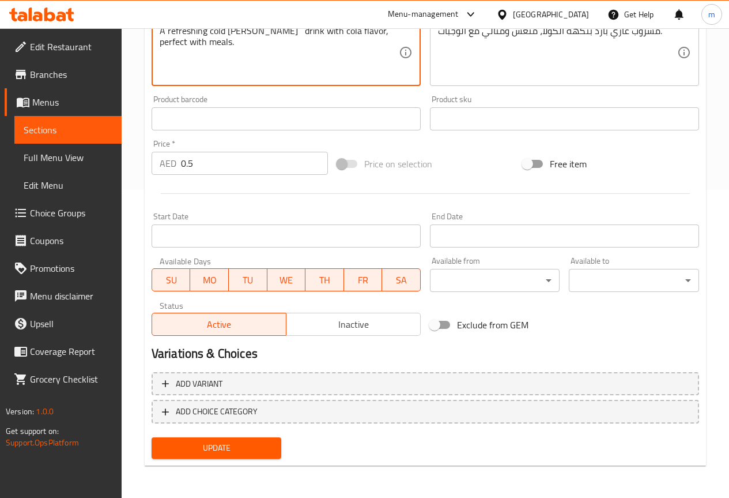
type textarea "A refreshing cold [PERSON_NAME] drink with cola flavor, perfect with meals."
click at [238, 444] on span "Update" at bounding box center [217, 447] width 112 height 14
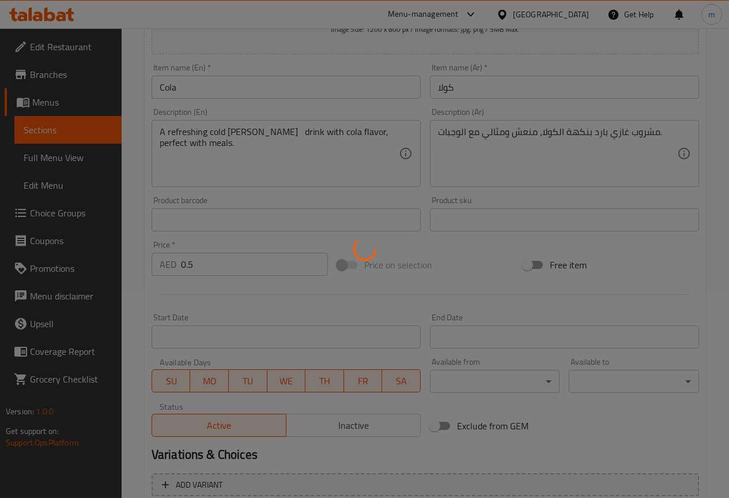
scroll to position [0, 0]
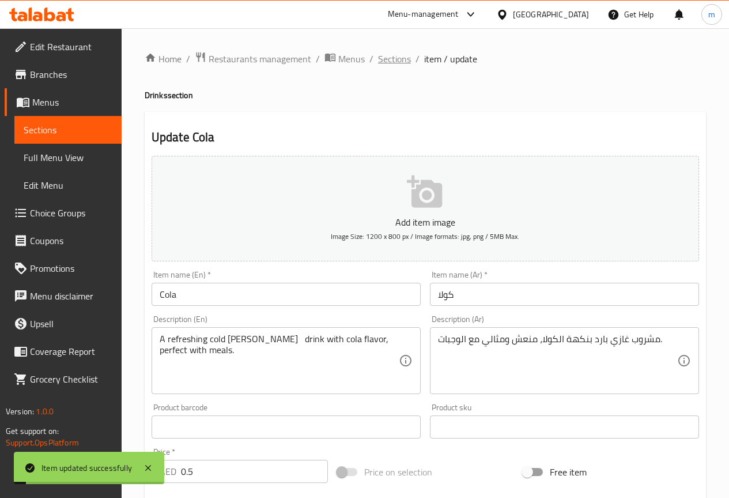
click at [385, 59] on span "Sections" at bounding box center [394, 59] width 33 height 14
